Goal: Task Accomplishment & Management: Use online tool/utility

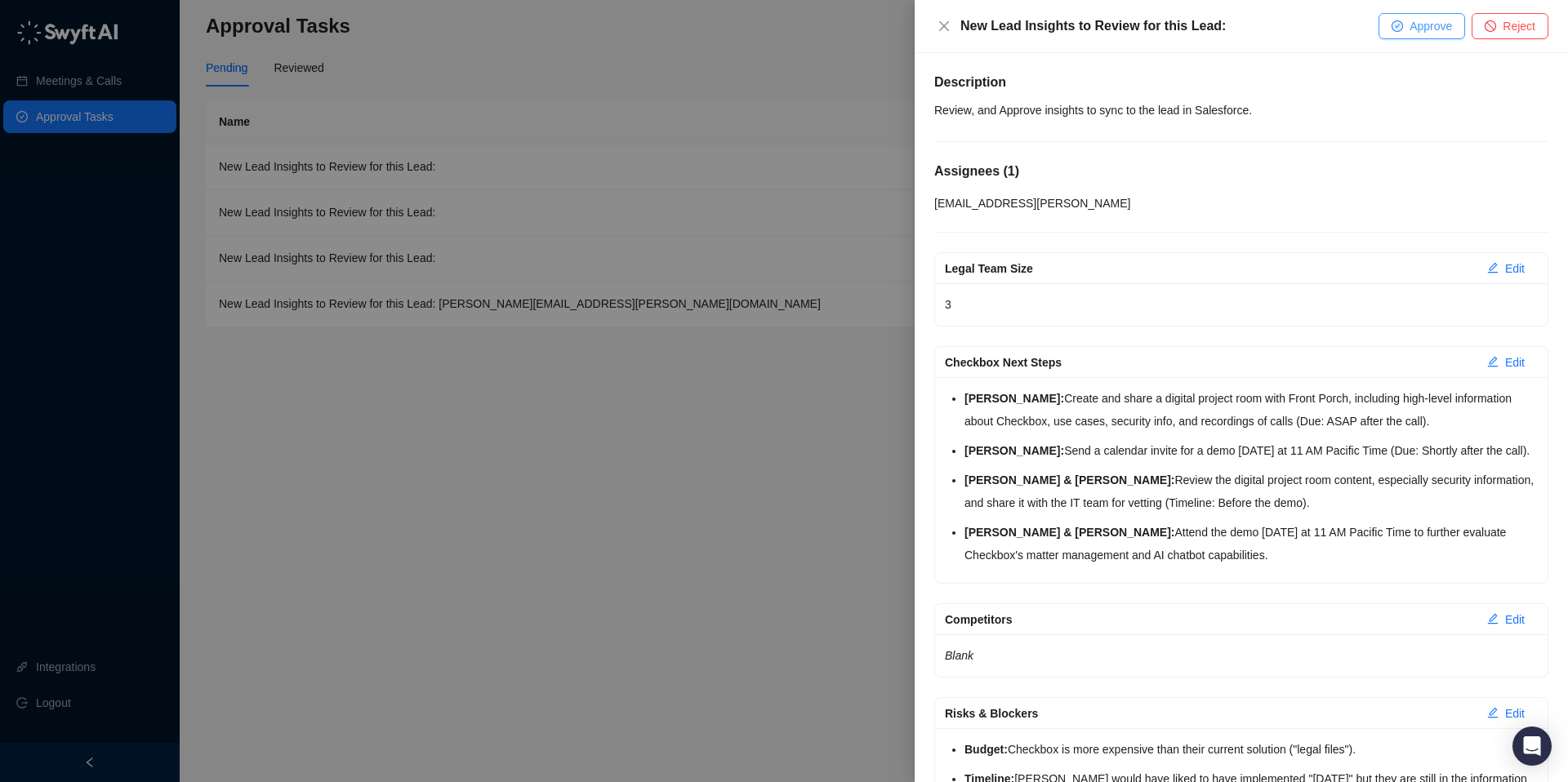
click at [1444, 24] on span "Approve" at bounding box center [1430, 26] width 42 height 18
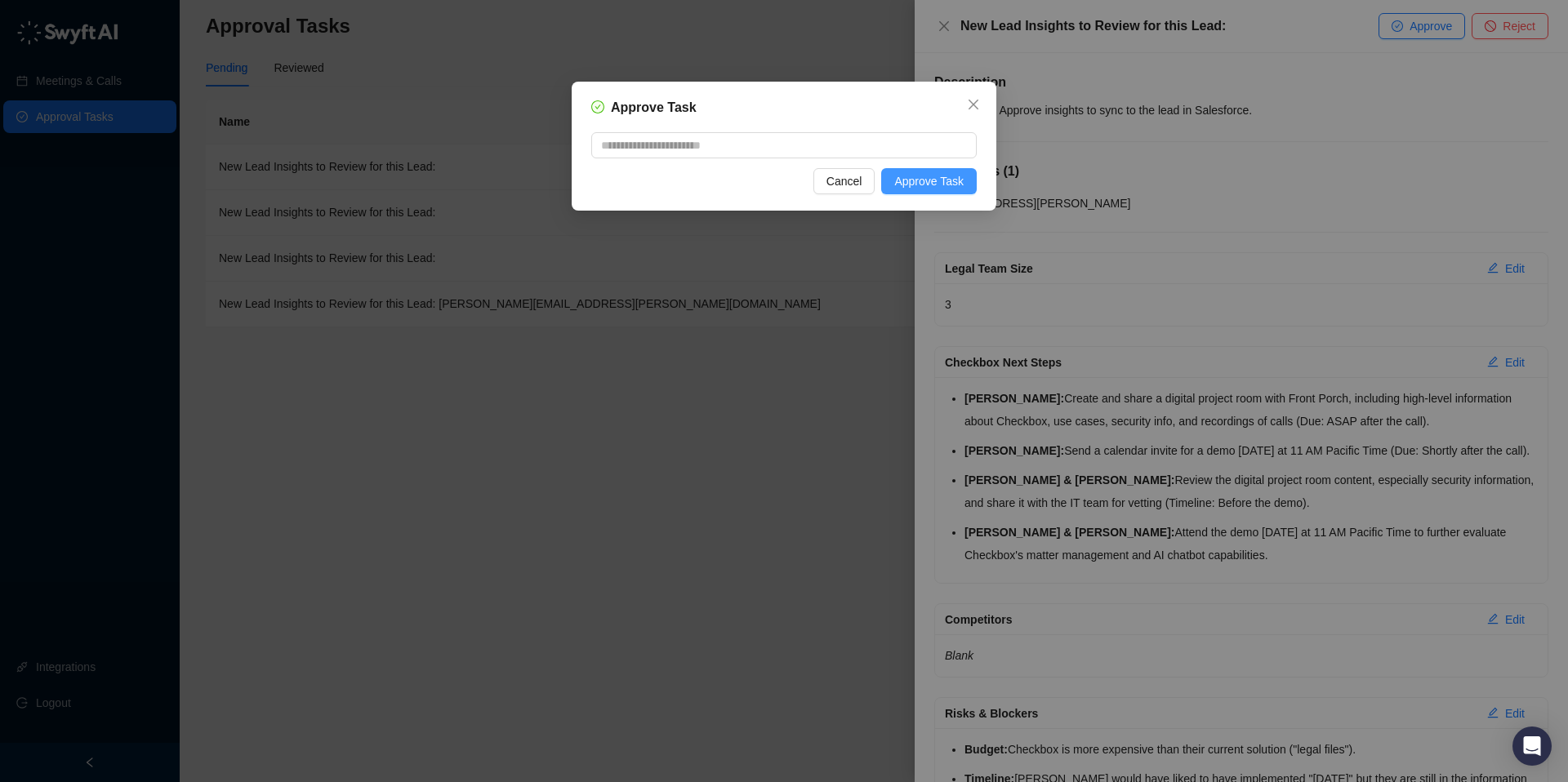
click at [918, 176] on span "Approve Task" at bounding box center [929, 182] width 70 height 18
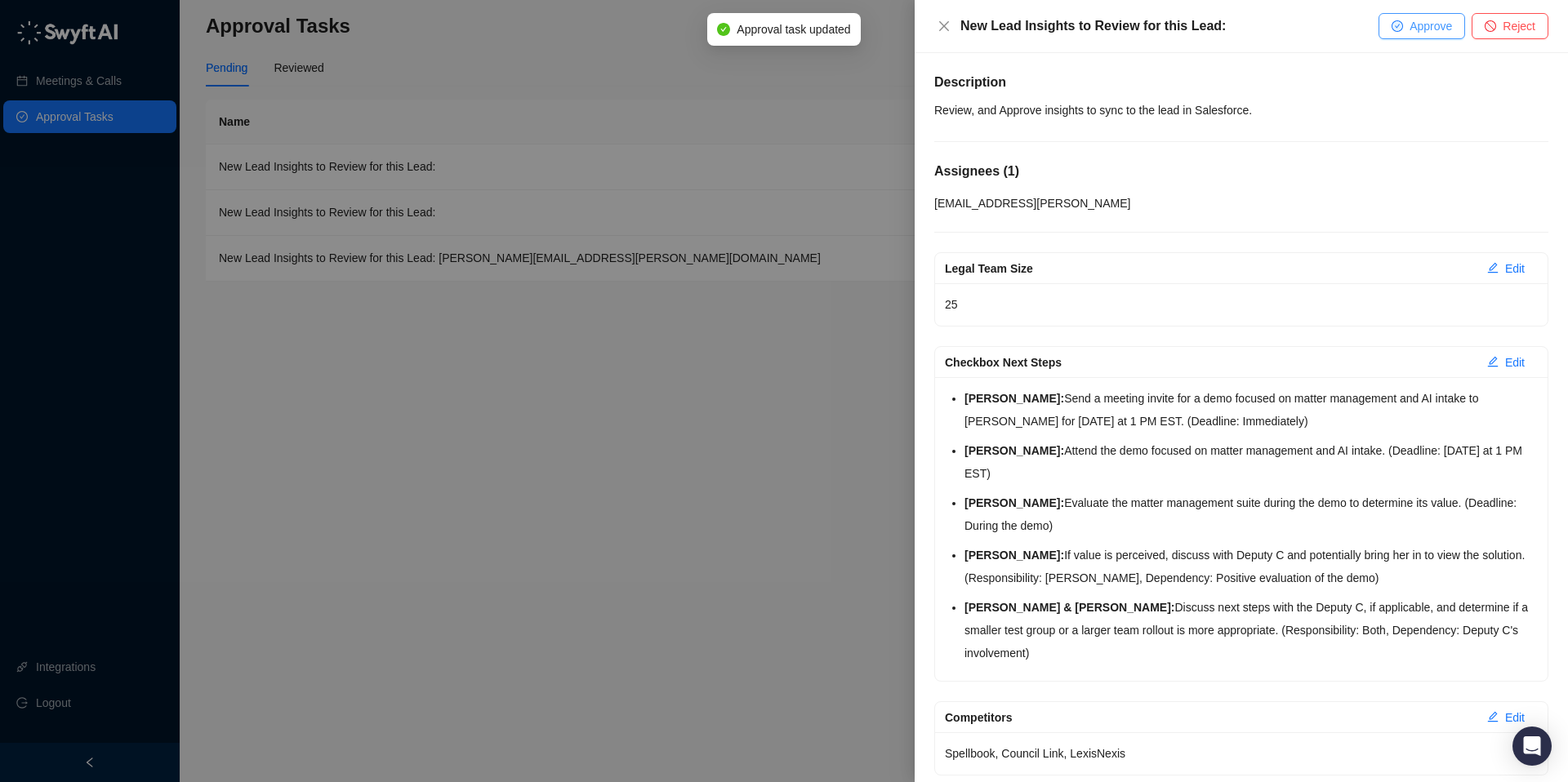
click at [1435, 21] on span "Approve" at bounding box center [1430, 26] width 42 height 18
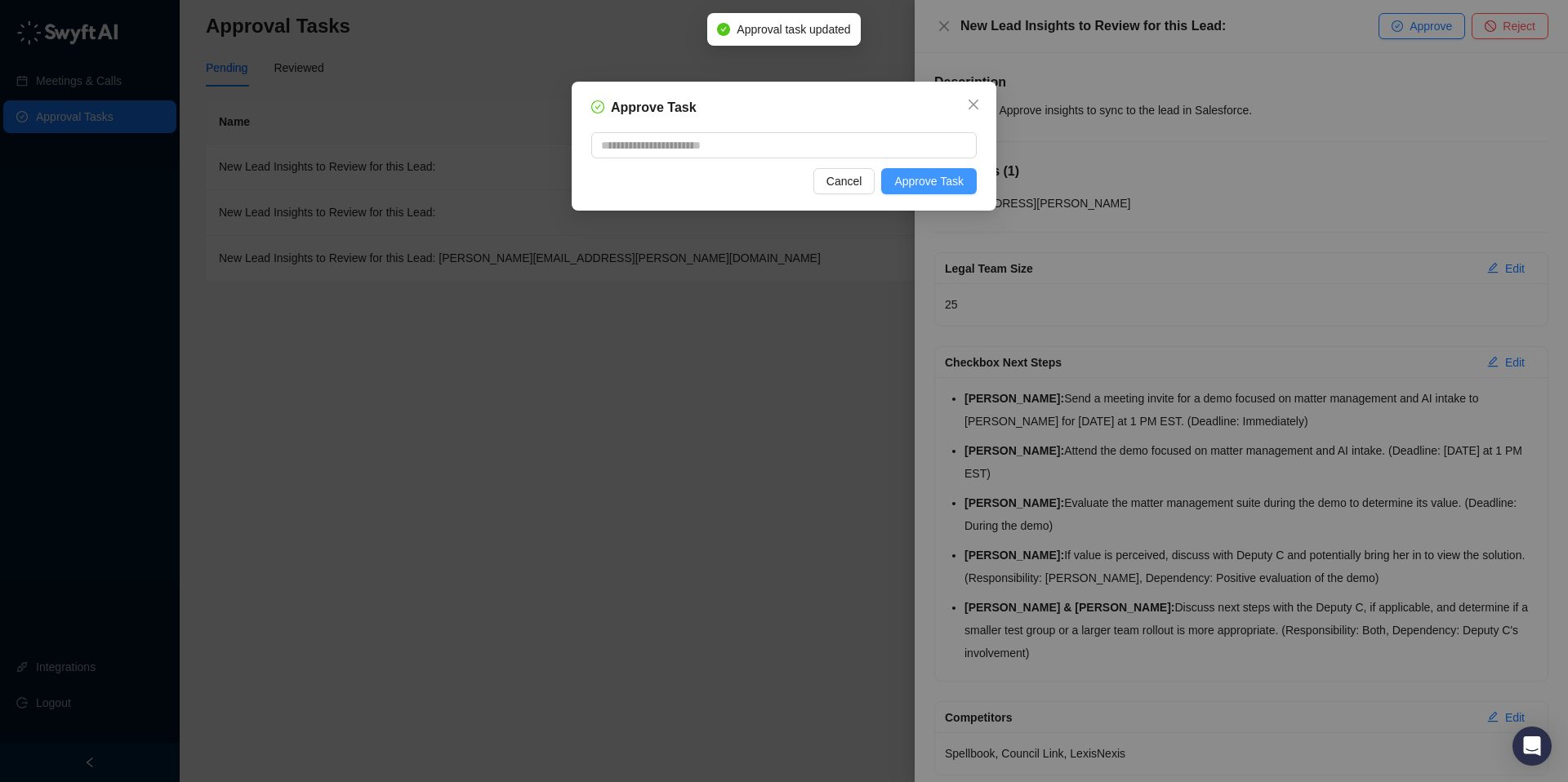
click at [915, 183] on span "Approve Task" at bounding box center [929, 182] width 70 height 18
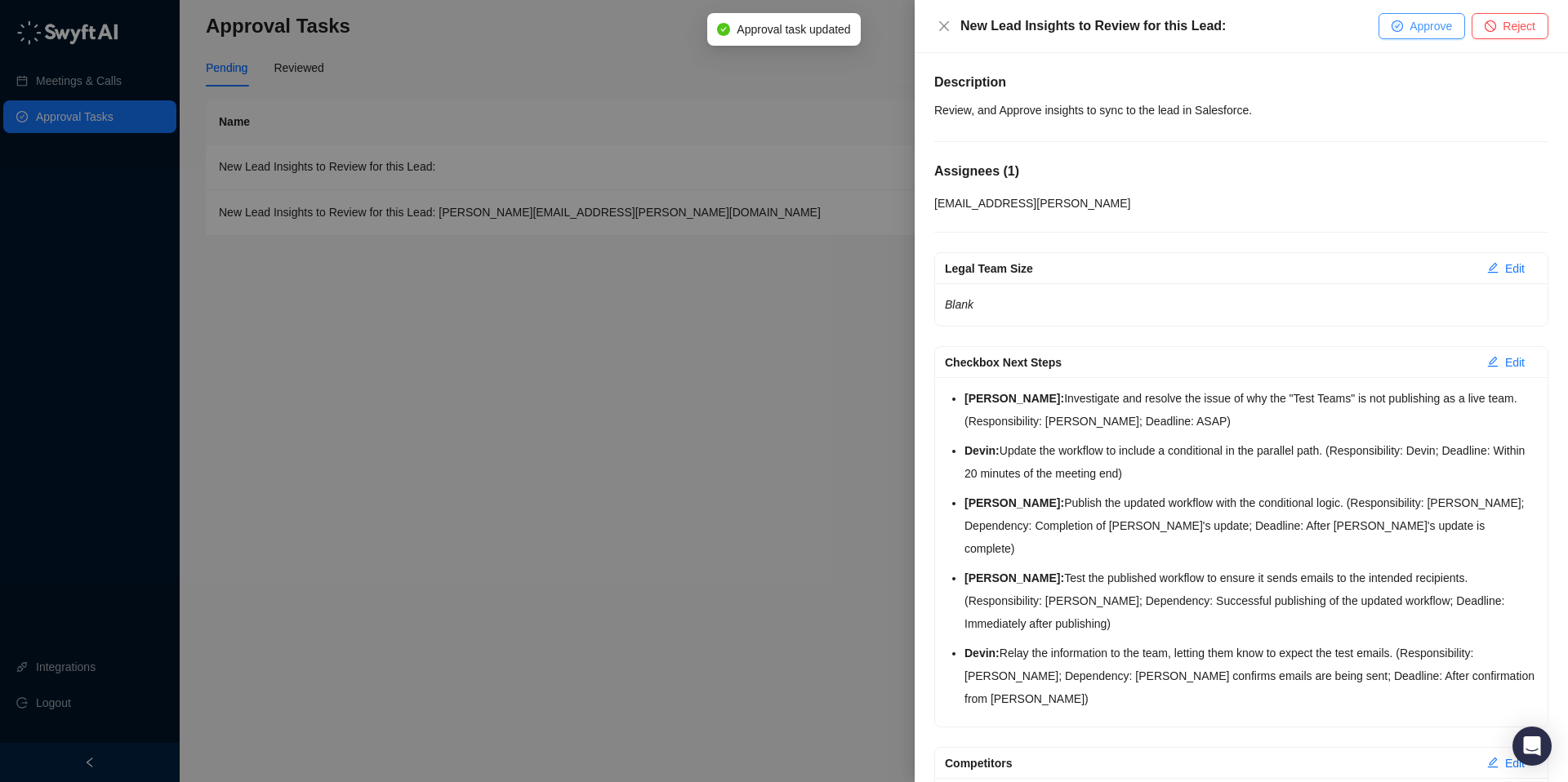
click at [1390, 33] on button "Approve" at bounding box center [1421, 26] width 87 height 26
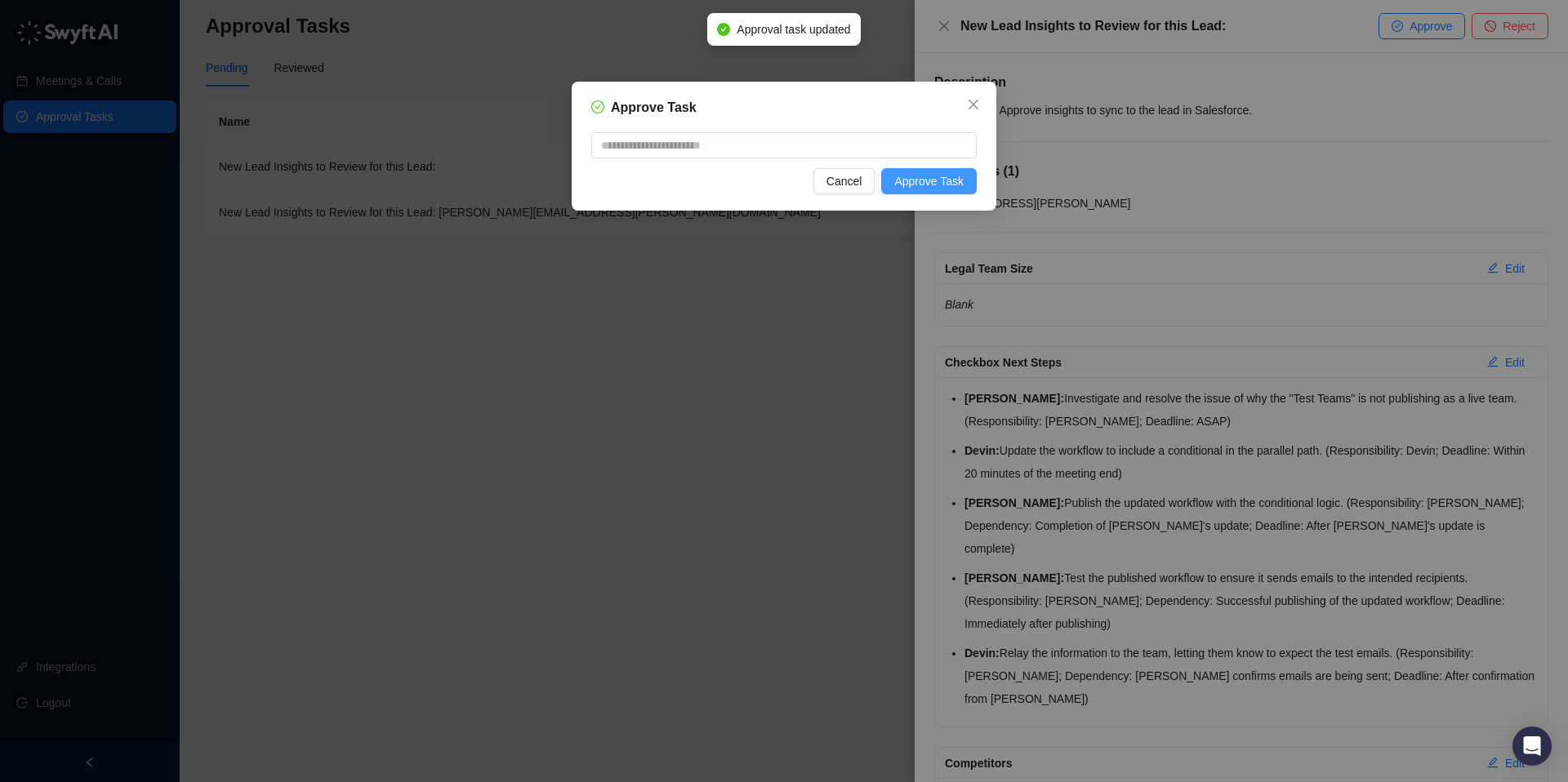
click at [933, 186] on span "Approve Task" at bounding box center [929, 182] width 70 height 18
